Goal: Information Seeking & Learning: Learn about a topic

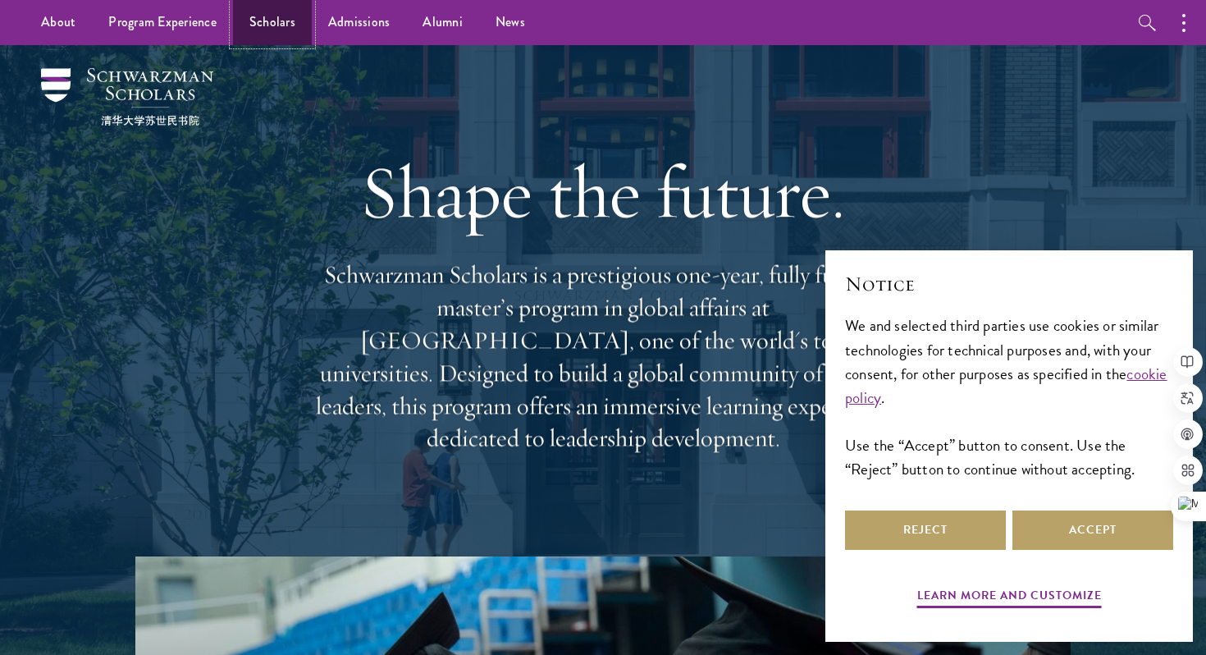
click at [249, 32] on link "Scholars" at bounding box center [272, 22] width 79 height 45
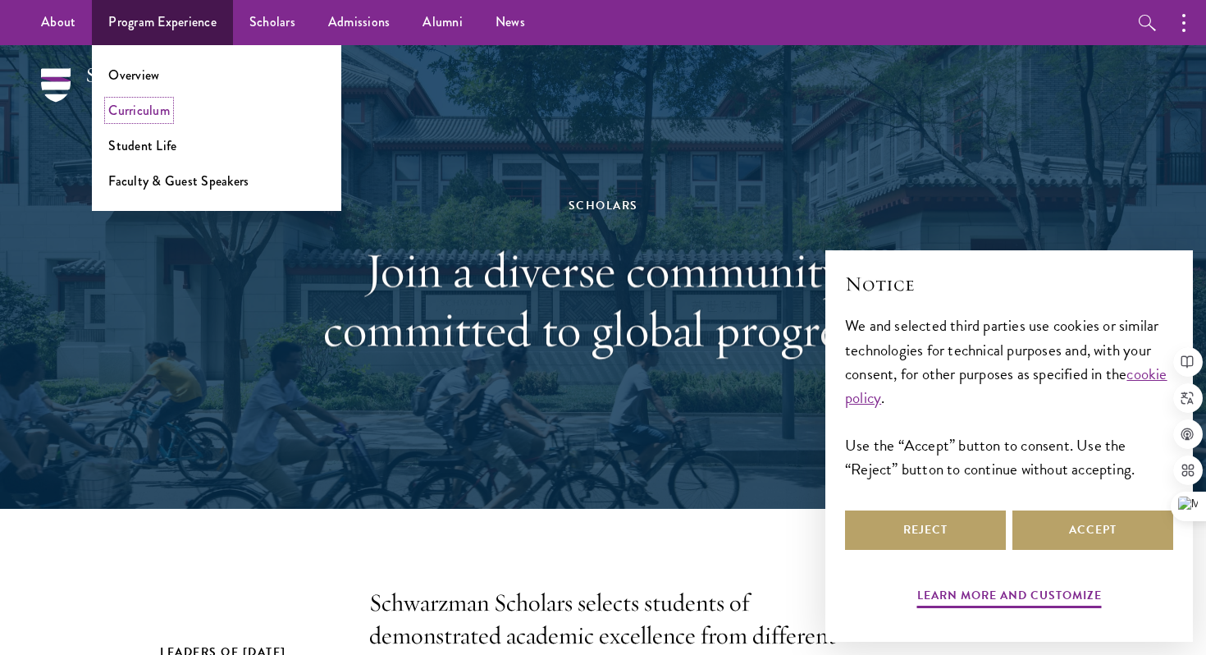
click at [148, 109] on link "Curriculum" at bounding box center [139, 110] width 62 height 19
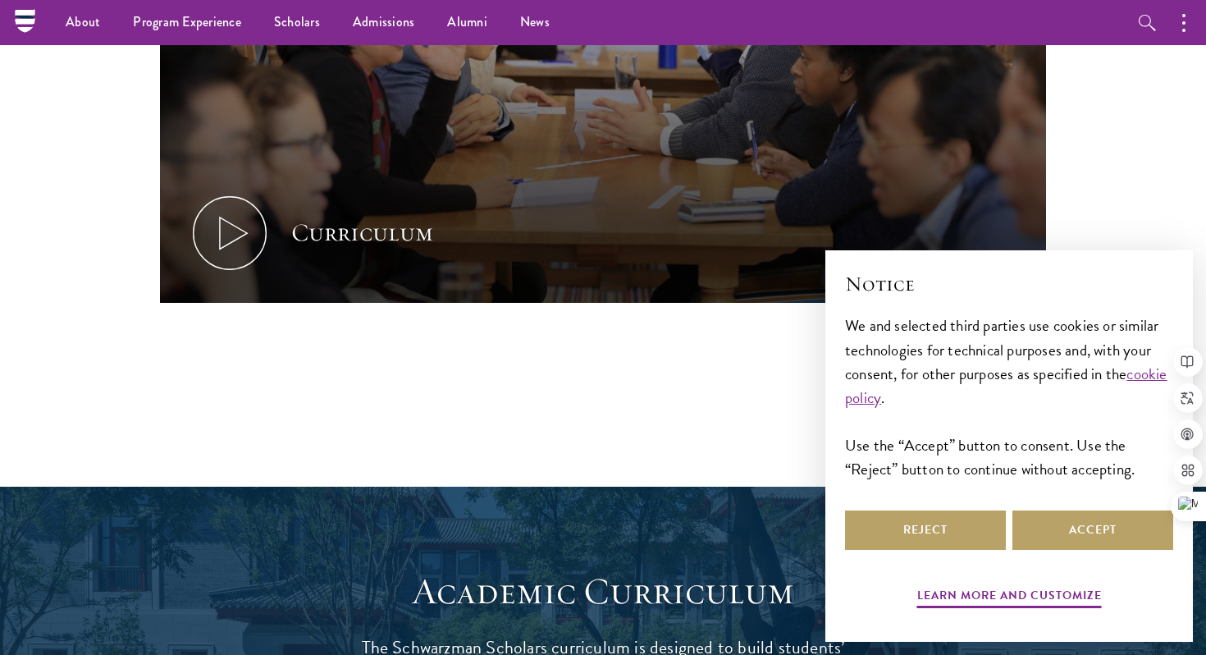
scroll to position [852, 0]
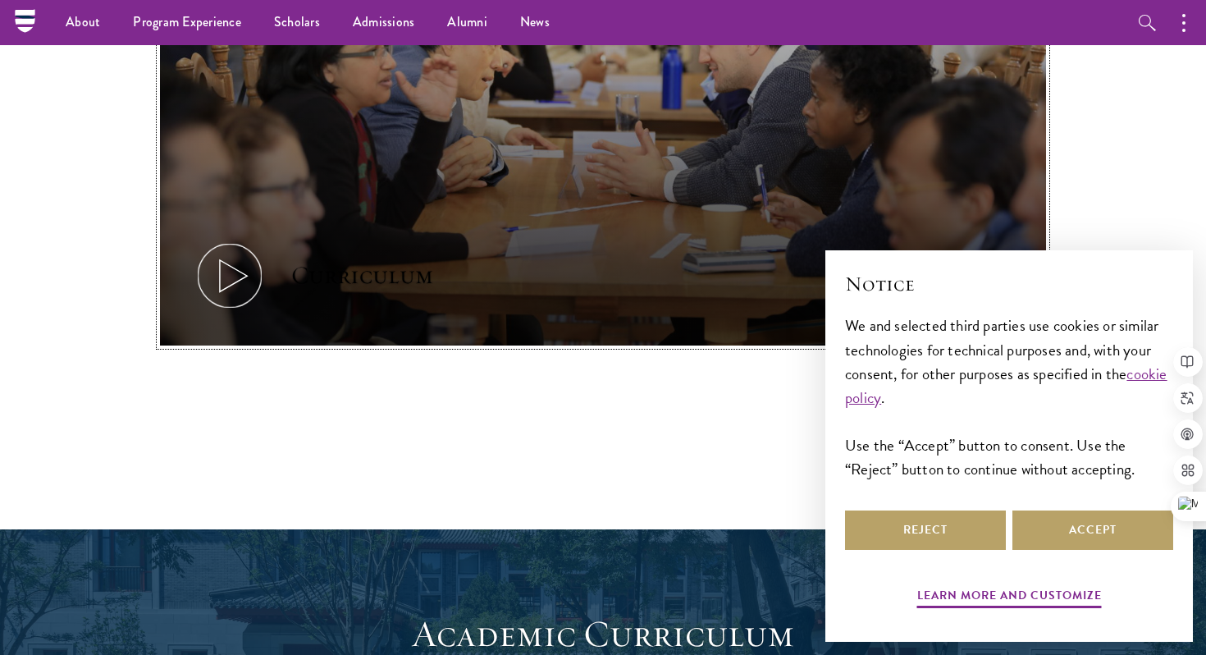
click at [225, 274] on icon at bounding box center [230, 276] width 74 height 74
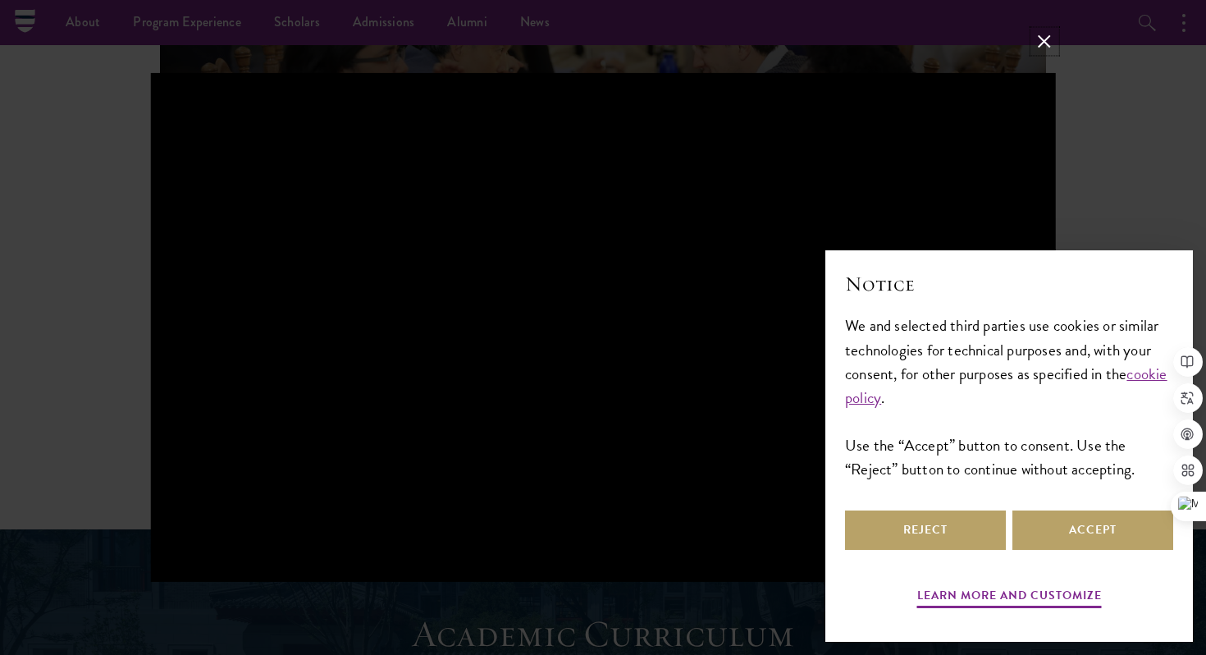
click at [1049, 51] on button at bounding box center [1044, 40] width 21 height 21
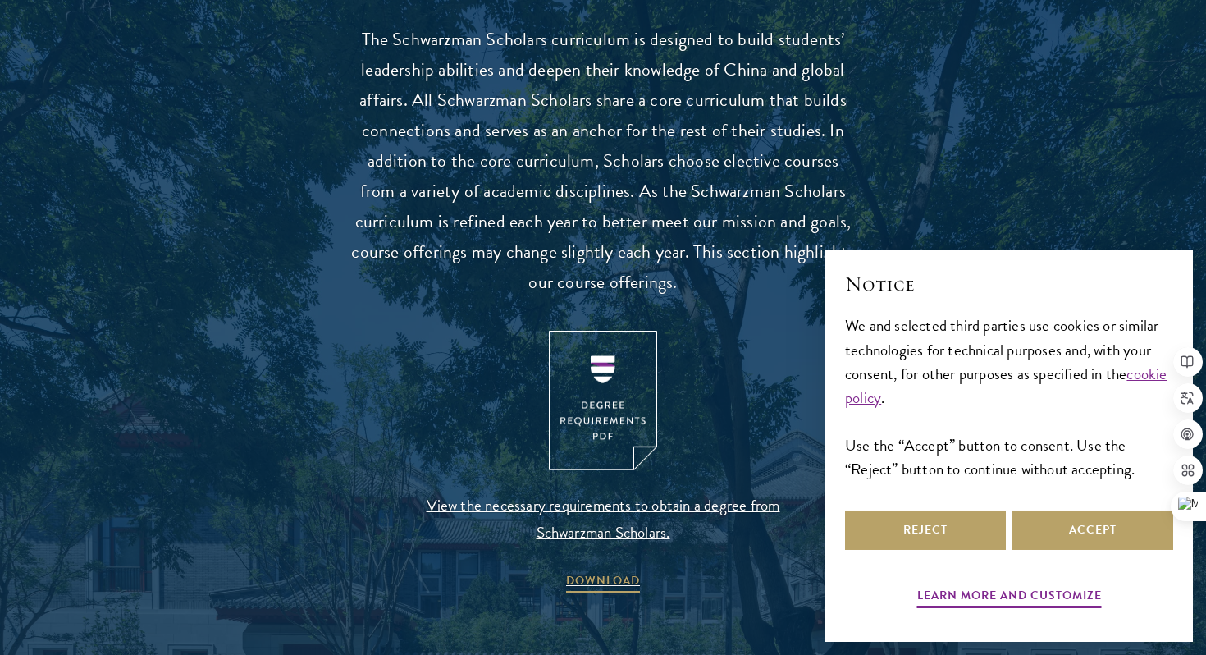
scroll to position [1507, 0]
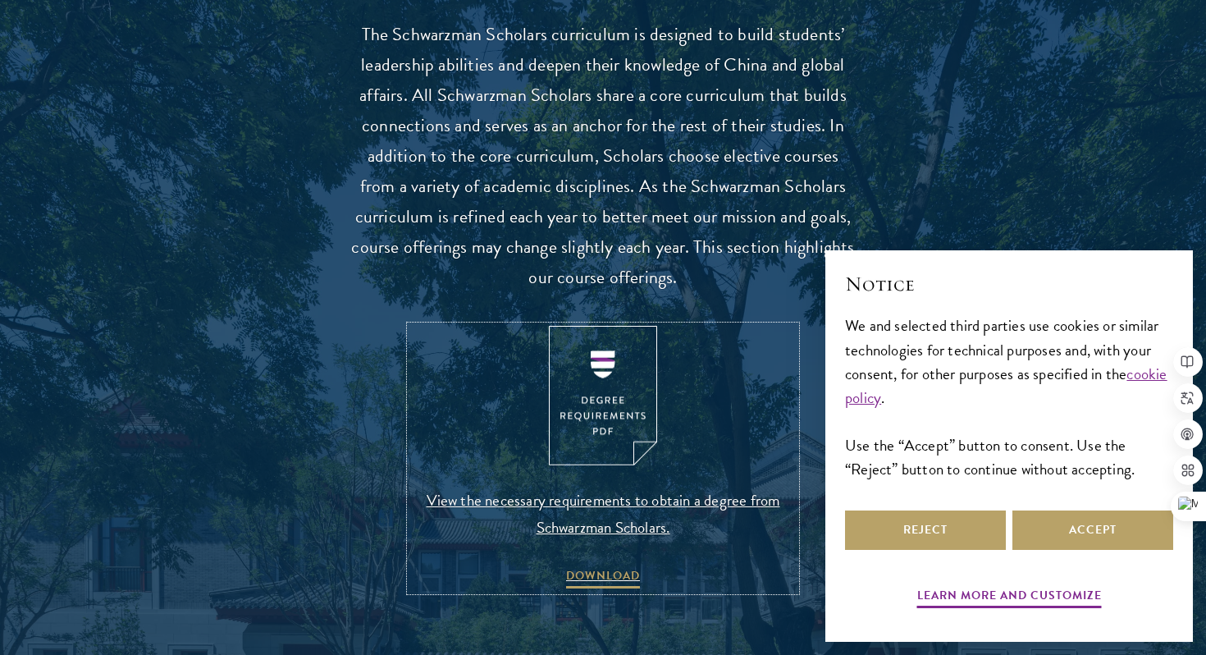
click at [626, 422] on img at bounding box center [603, 396] width 108 height 140
